Goal: Task Accomplishment & Management: Manage account settings

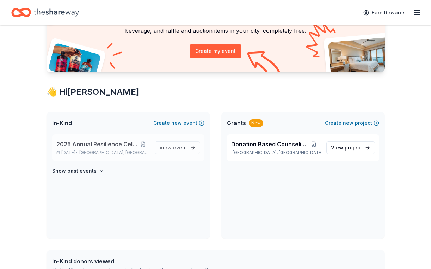
scroll to position [70, 0]
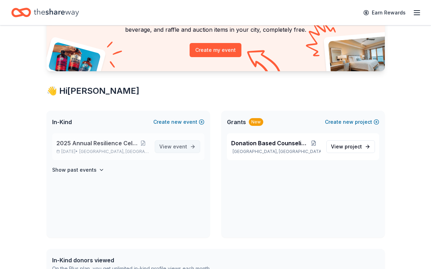
click at [177, 151] on span "View event" at bounding box center [173, 146] width 28 height 8
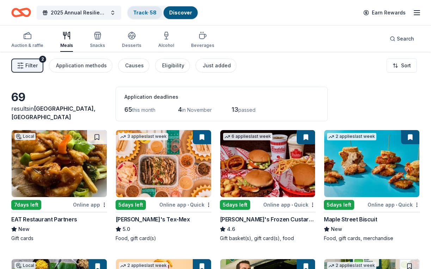
click at [152, 11] on link "Track · 58" at bounding box center [144, 13] width 23 height 6
click at [154, 15] on link "Track · 58" at bounding box center [144, 13] width 23 height 6
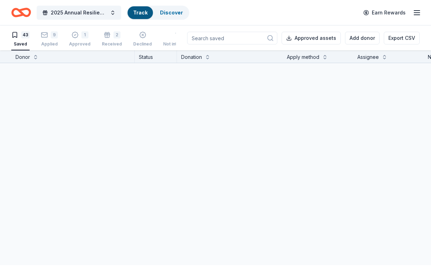
click at [163, 13] on div "Discover" at bounding box center [171, 12] width 34 height 13
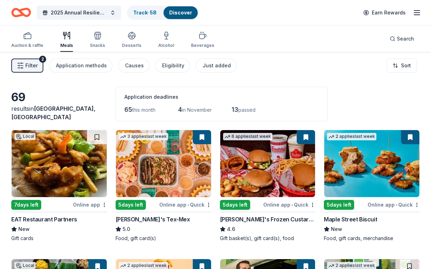
click at [42, 73] on button "Filter 2" at bounding box center [27, 66] width 32 height 14
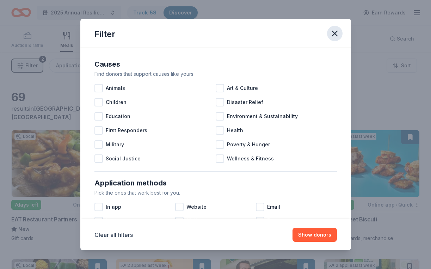
click at [337, 33] on icon "button" at bounding box center [334, 33] width 5 height 5
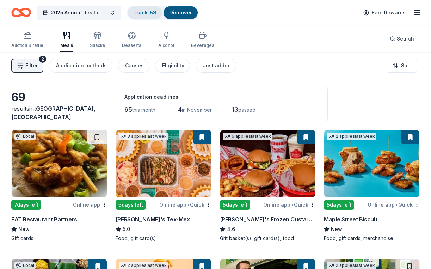
click at [149, 15] on link "Track · 58" at bounding box center [144, 13] width 23 height 6
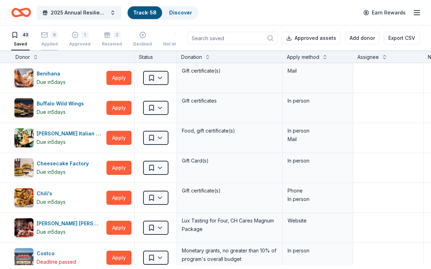
click at [52, 37] on div "9" at bounding box center [49, 34] width 17 height 7
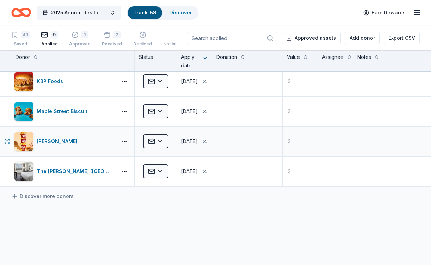
scroll to position [159, 0]
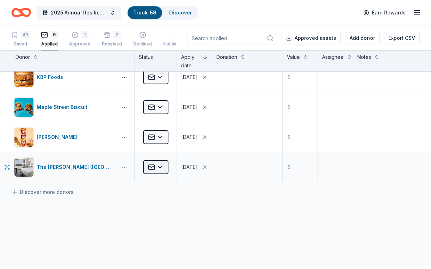
click at [163, 175] on html "2025 Annual Resilience Celebration Track · 58 Discover Earn Rewards 43 Saved 9 …" at bounding box center [215, 134] width 431 height 269
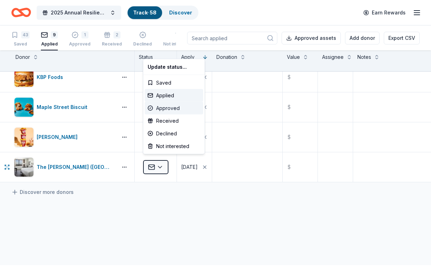
click at [174, 115] on div "Approved" at bounding box center [174, 108] width 59 height 13
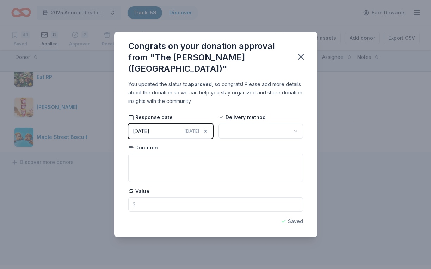
click at [234, 133] on html "2025 Annual Resilience Celebration Track · 58 Discover Earn Rewards 43 Saved 8 …" at bounding box center [215, 134] width 431 height 269
click at [303, 226] on div "Saved" at bounding box center [215, 221] width 175 height 8
click at [306, 52] on icon "button" at bounding box center [301, 57] width 10 height 10
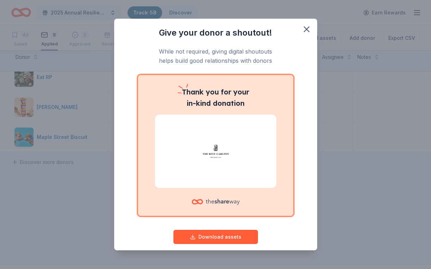
scroll to position [38, 0]
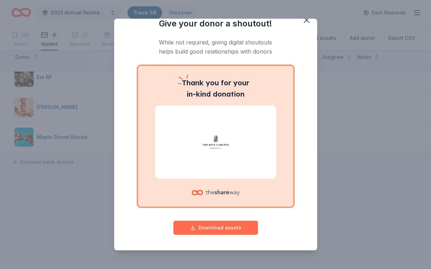
click at [230, 221] on button "Download assets" at bounding box center [215, 228] width 85 height 14
click at [353, 89] on div "Give your donor a shoutout! While not required, giving digital shoutouts helps …" at bounding box center [215, 134] width 431 height 269
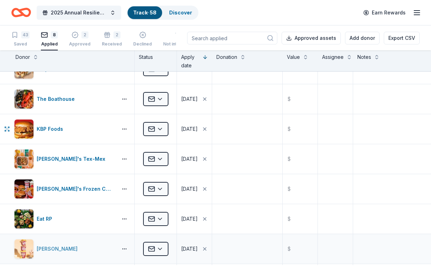
scroll to position [0, 0]
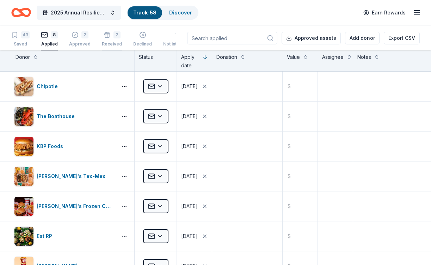
click at [117, 43] on div "2 Received" at bounding box center [112, 39] width 20 height 16
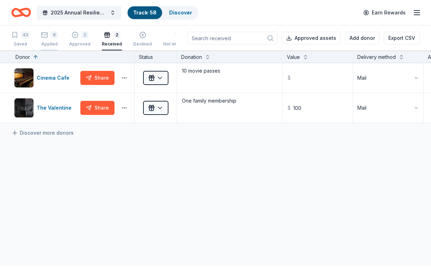
click at [51, 33] on div "8" at bounding box center [49, 34] width 17 height 7
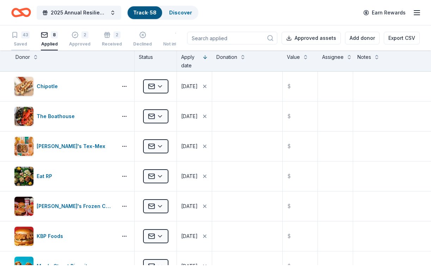
click at [28, 35] on div "43" at bounding box center [25, 34] width 8 height 7
